Goal: Task Accomplishment & Management: Use online tool/utility

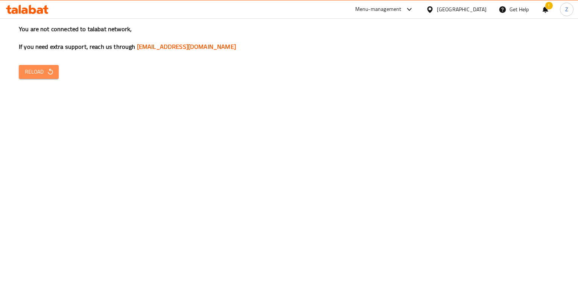
click at [32, 73] on span "Reload" at bounding box center [39, 71] width 28 height 9
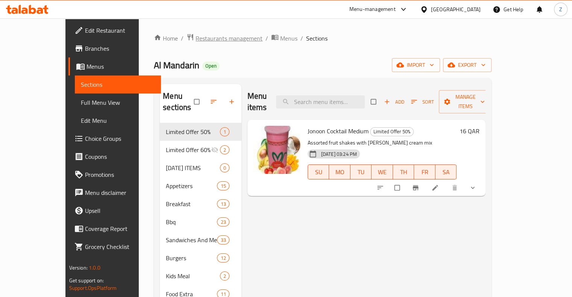
click at [196, 39] on span "Restaurants management" at bounding box center [229, 38] width 67 height 9
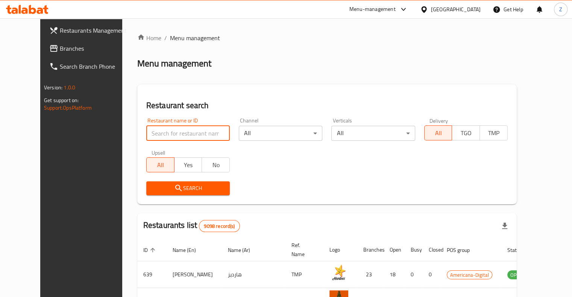
click at [174, 129] on input "search" at bounding box center [187, 133] width 83 height 15
type input "krispy kreme"
click button "Search" at bounding box center [187, 189] width 83 height 14
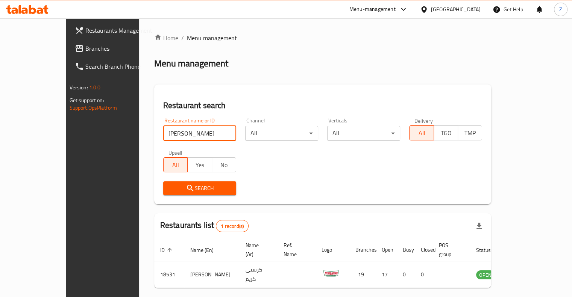
scroll to position [23, 0]
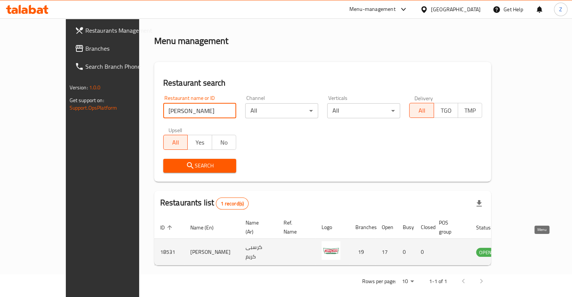
click at [524, 250] on icon "enhanced table" at bounding box center [520, 253] width 8 height 6
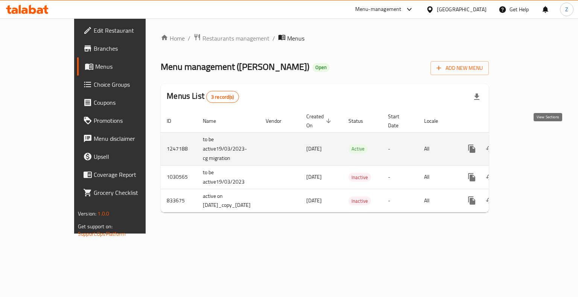
click at [530, 144] on icon "enhanced table" at bounding box center [525, 148] width 9 height 9
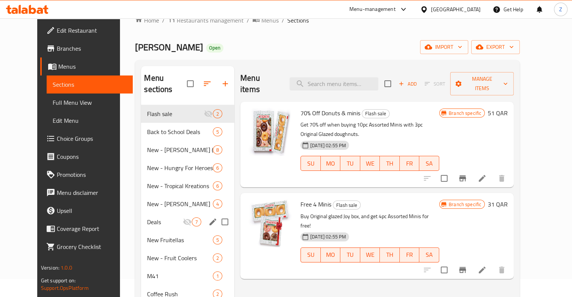
scroll to position [17, 0]
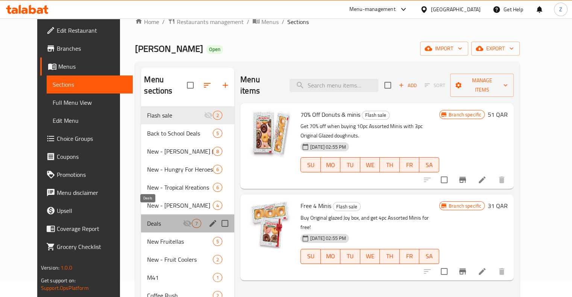
click at [147, 219] on span "Deals" at bounding box center [165, 223] width 36 height 9
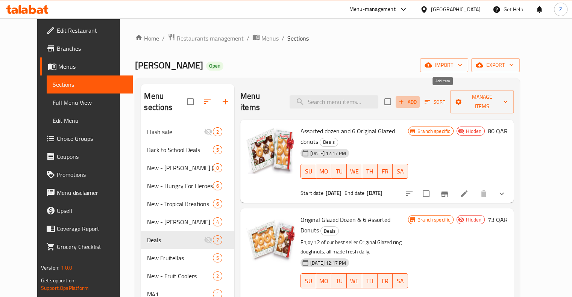
click at [418, 99] on span "Add" at bounding box center [408, 102] width 20 height 9
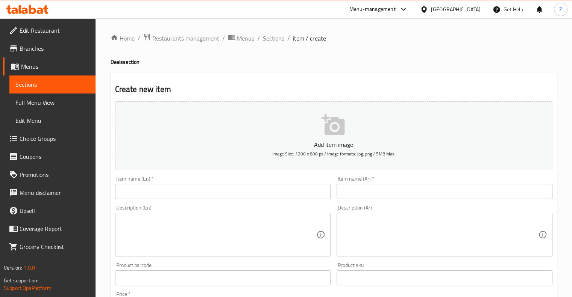
click at [257, 198] on input "text" at bounding box center [223, 191] width 216 height 15
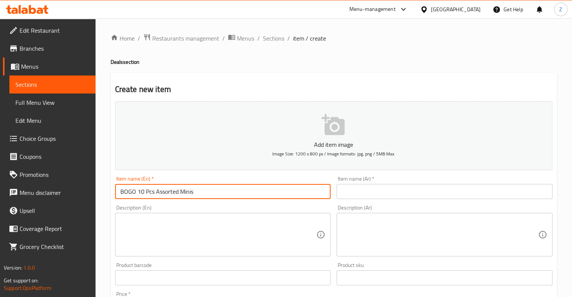
drag, startPoint x: 136, startPoint y: 191, endPoint x: 114, endPoint y: 188, distance: 21.9
click at [114, 188] on div "Item name (En)   * BOGO 10 Pcs Assorted Minis Item name (En) *" at bounding box center [223, 187] width 222 height 29
type input "Two 10 Pcs Assorted Minis"
click at [160, 228] on textarea at bounding box center [218, 235] width 196 height 36
